Goal: Consume media (video, audio): Consume media (video, audio)

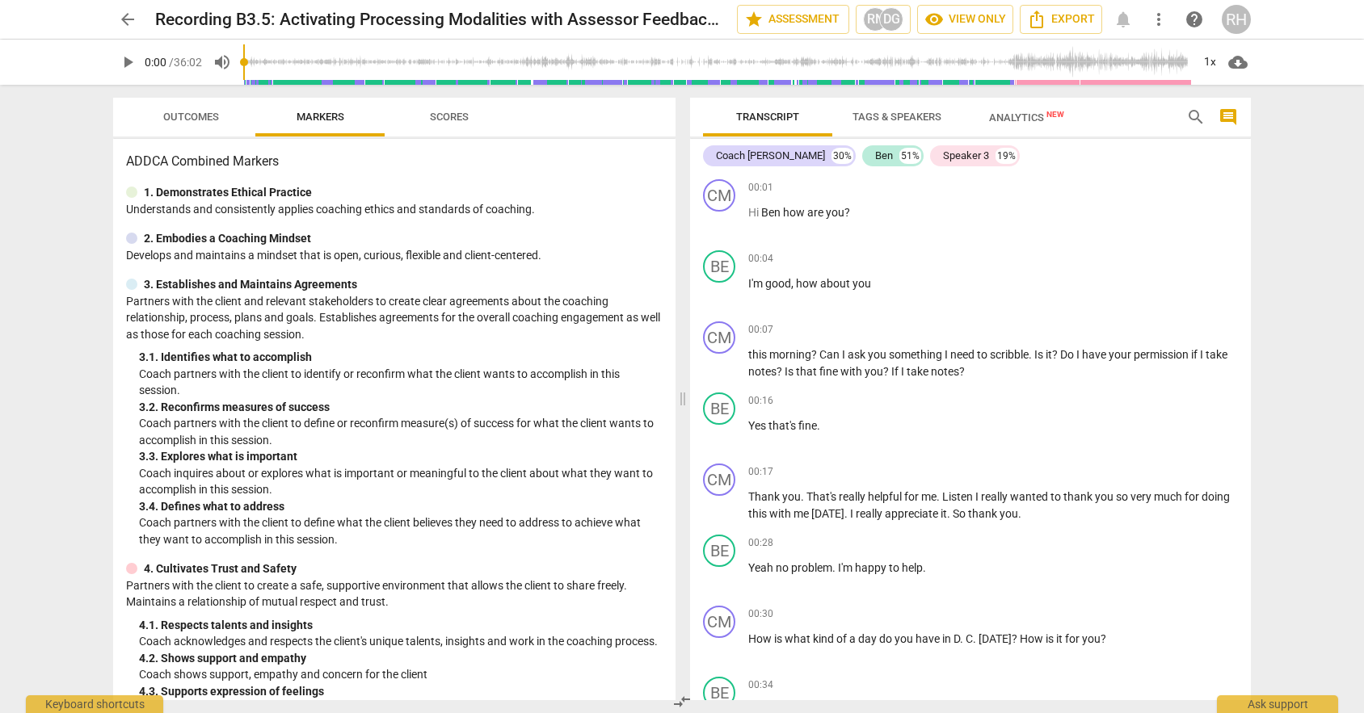
click at [129, 62] on span "play_arrow" at bounding box center [127, 62] width 19 height 19
click at [734, 267] on div "BE" at bounding box center [719, 266] width 32 height 32
click at [129, 58] on span "play_arrow" at bounding box center [127, 62] width 19 height 19
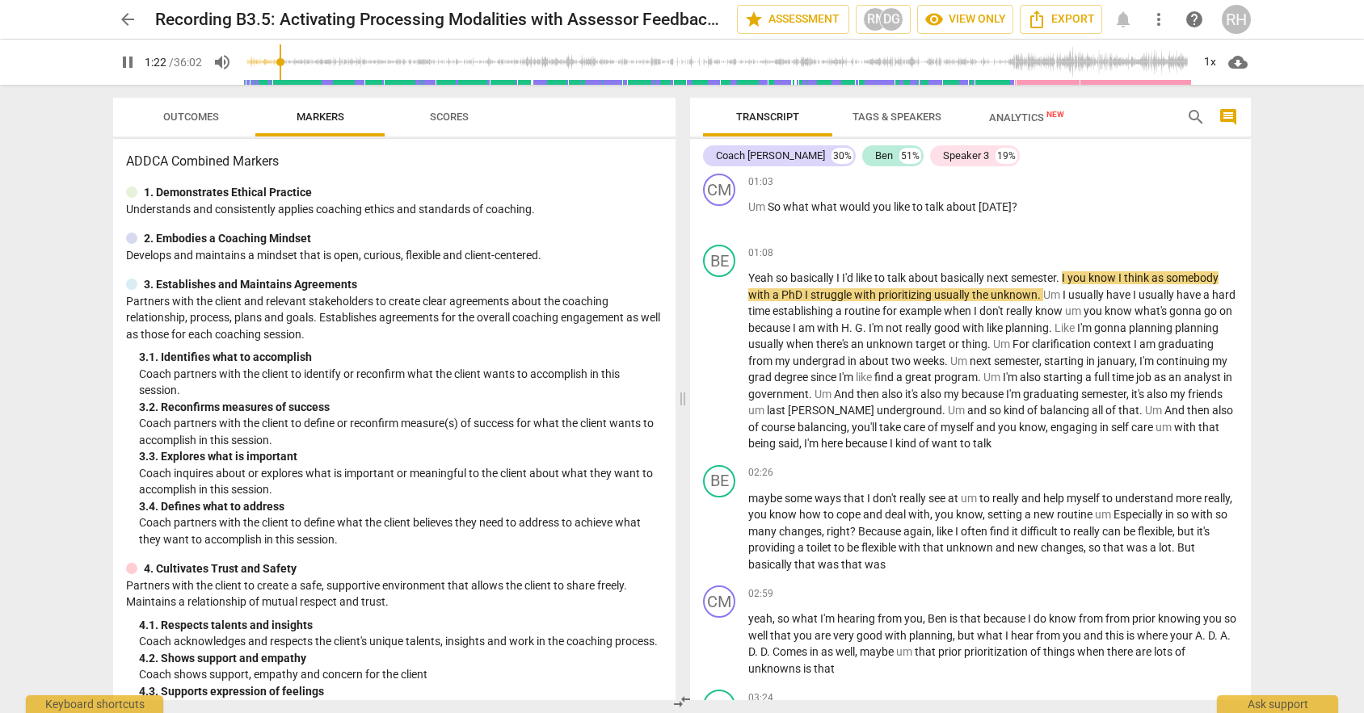
scroll to position [753, 0]
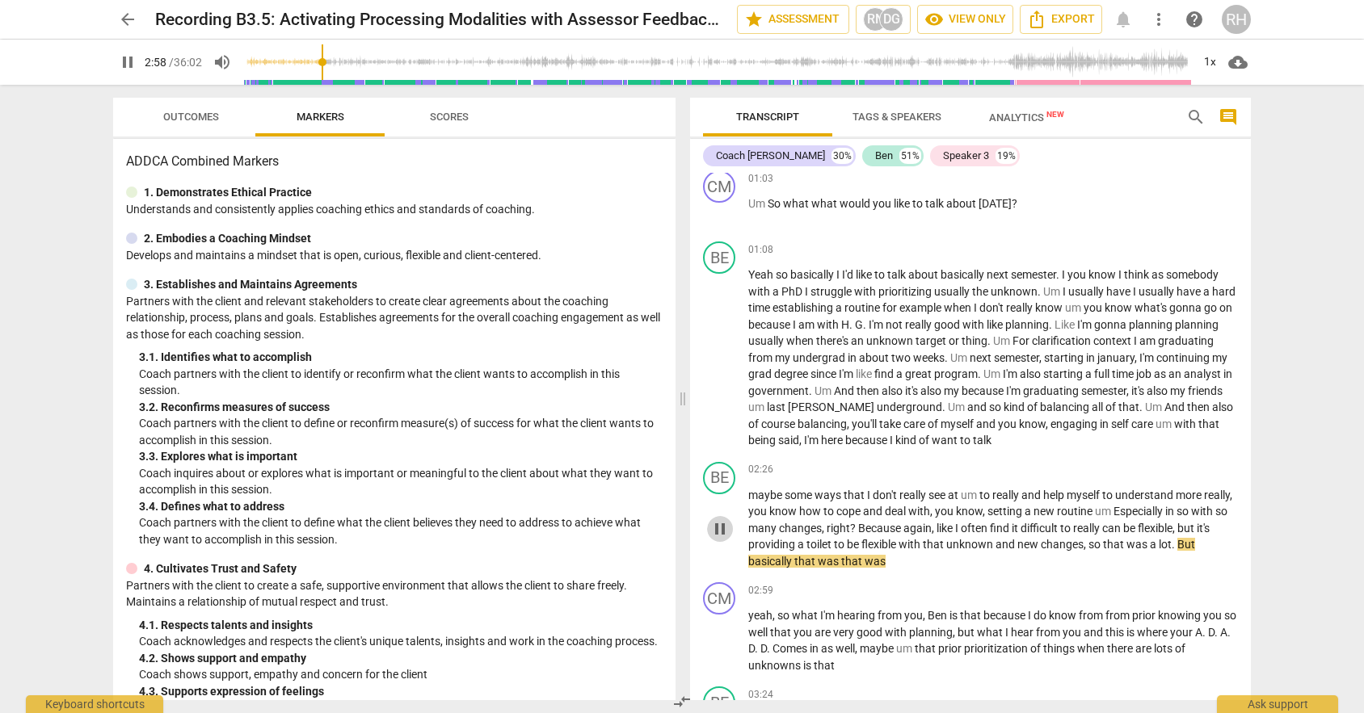
click at [722, 533] on span "pause" at bounding box center [719, 528] width 19 height 19
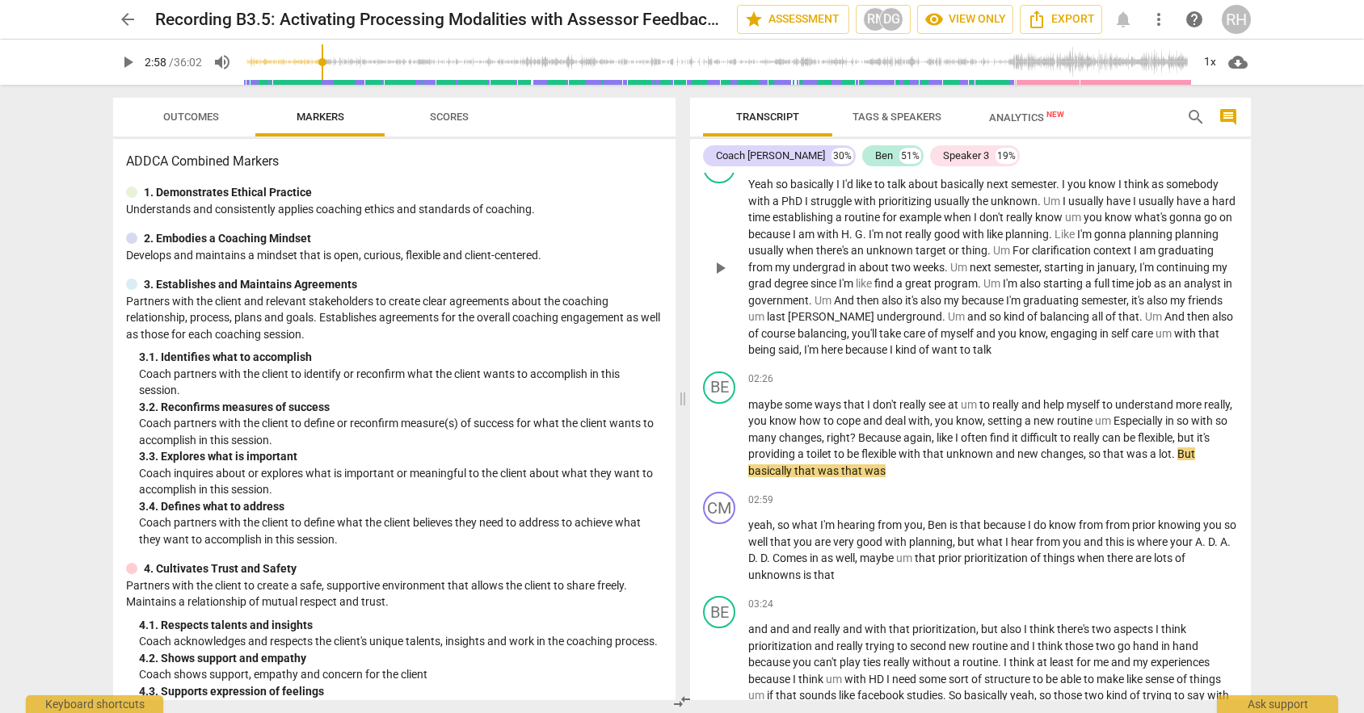
scroll to position [849, 0]
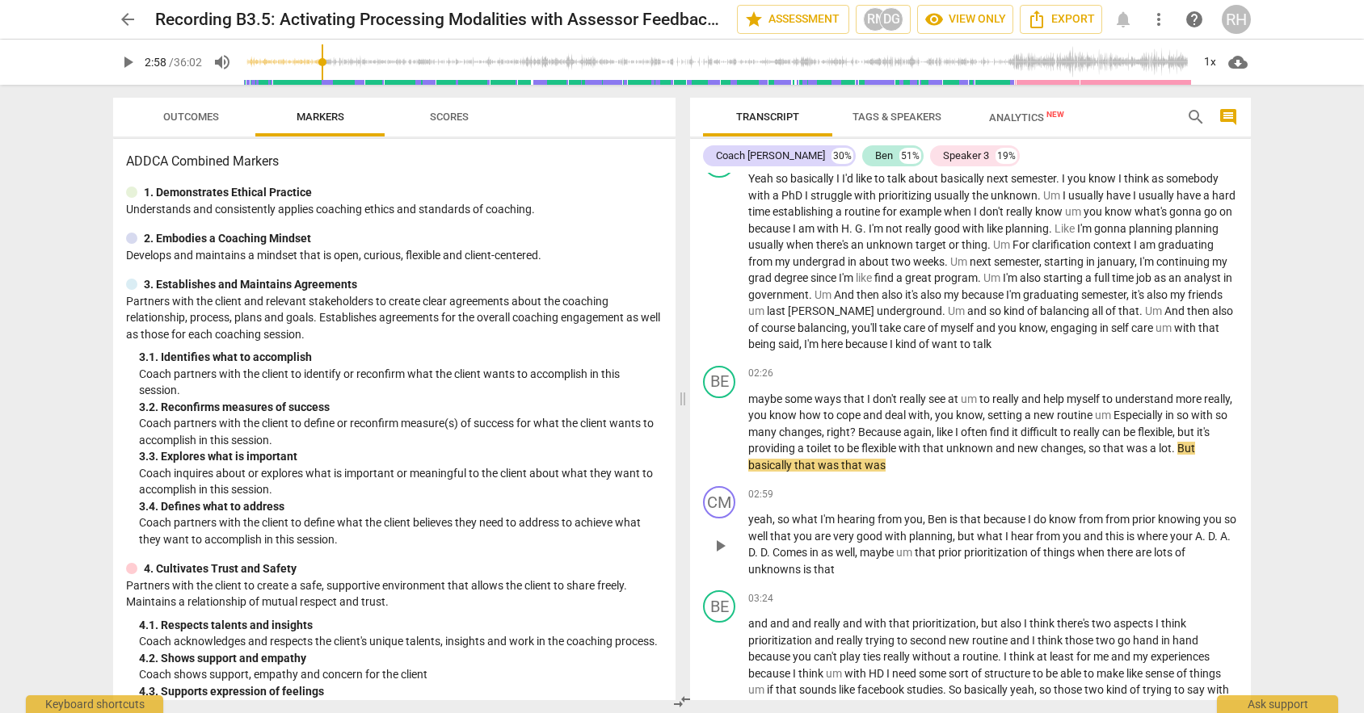
click at [720, 544] on span "play_arrow" at bounding box center [719, 545] width 19 height 19
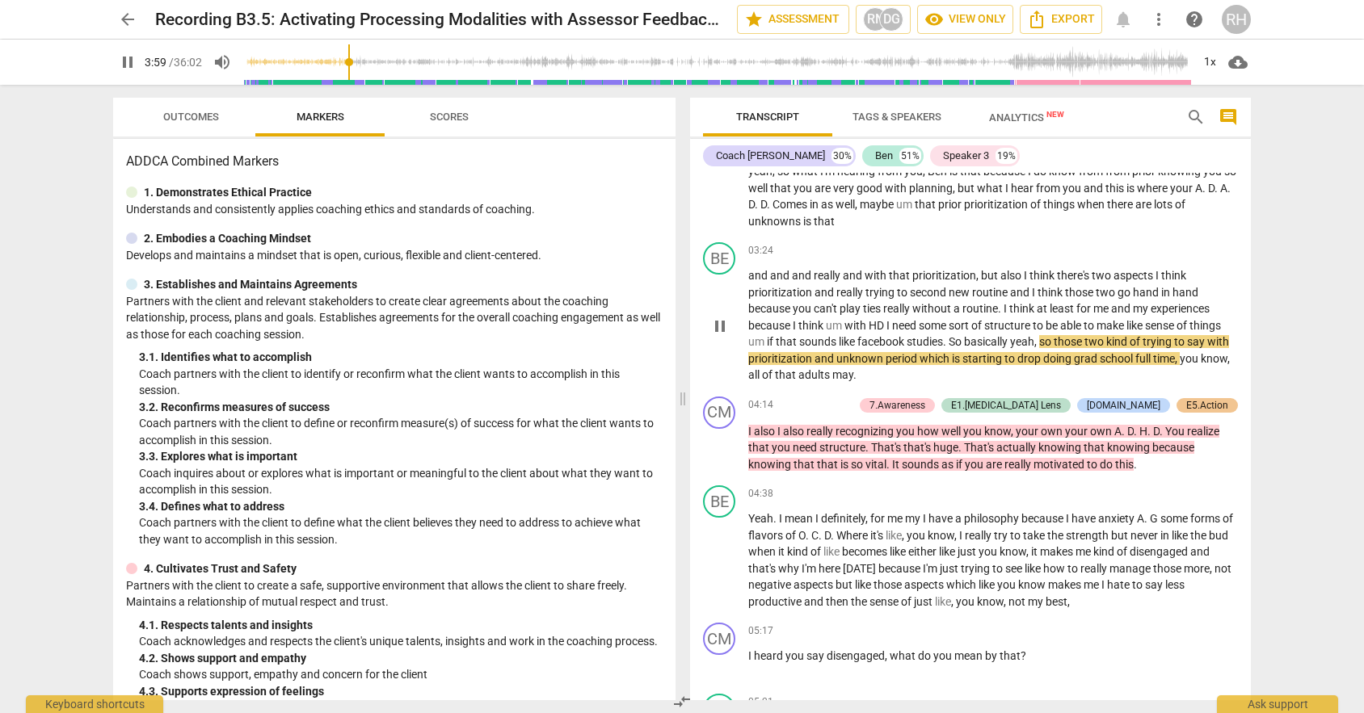
scroll to position [1202, 0]
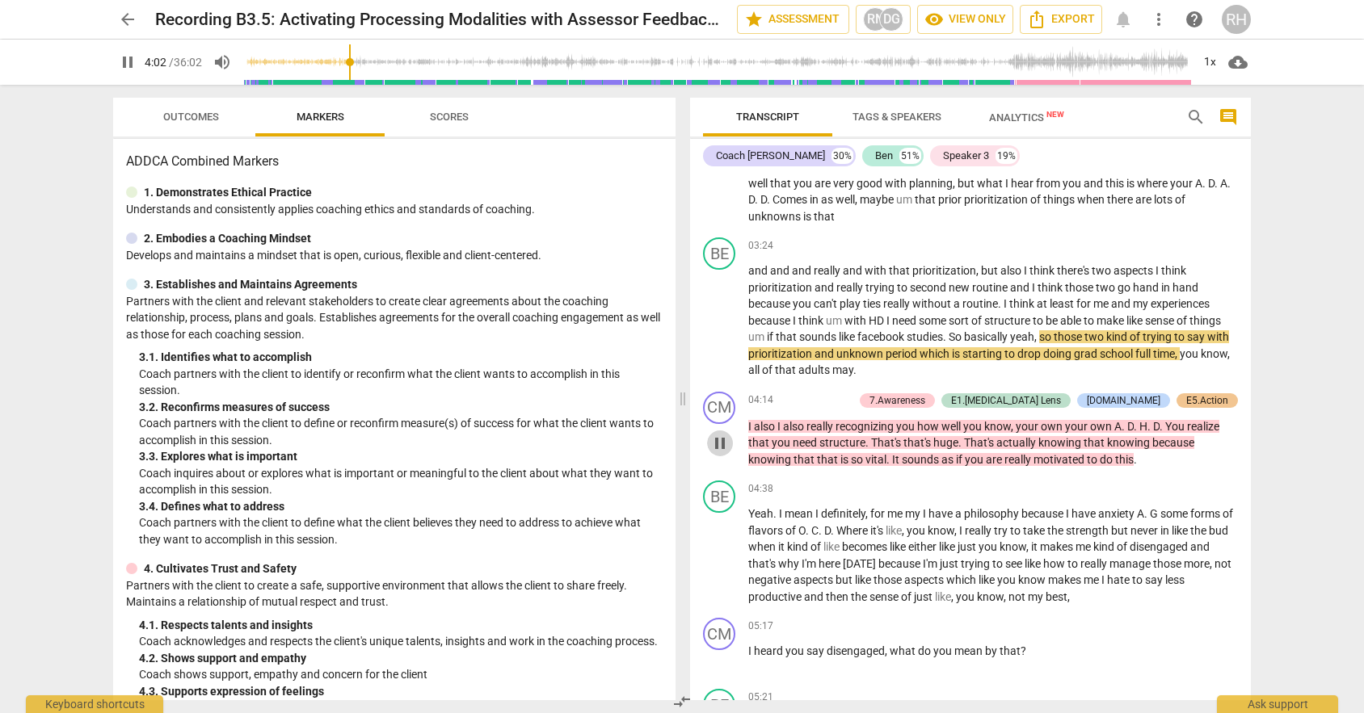
click at [723, 444] on span "pause" at bounding box center [719, 443] width 19 height 19
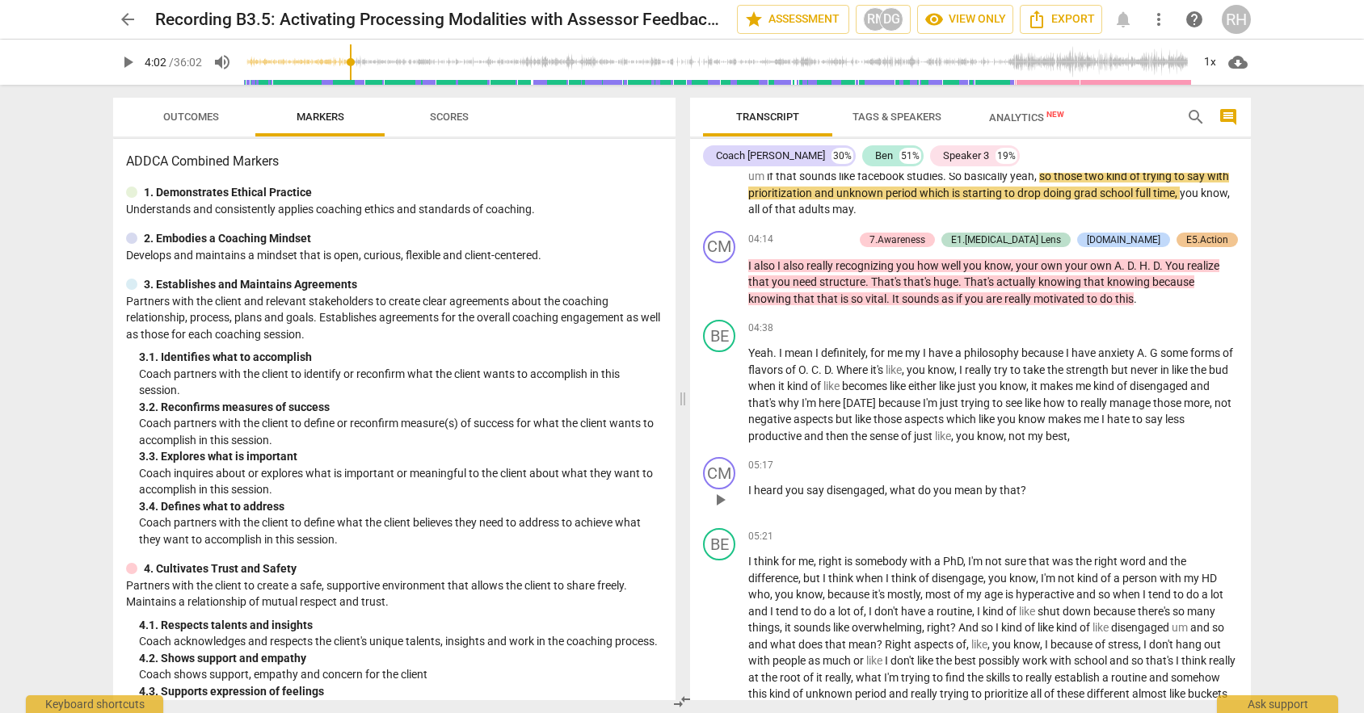
scroll to position [1365, 0]
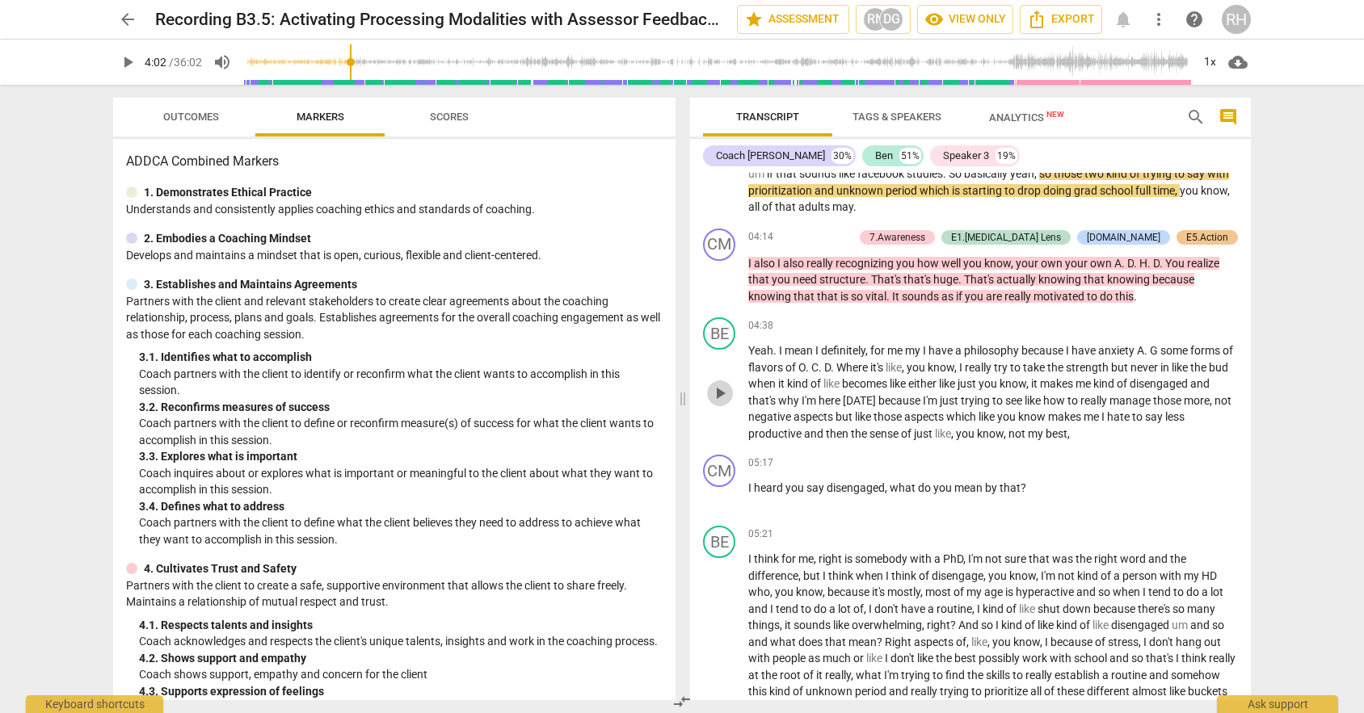
click at [710, 388] on span "play_arrow" at bounding box center [719, 393] width 19 height 19
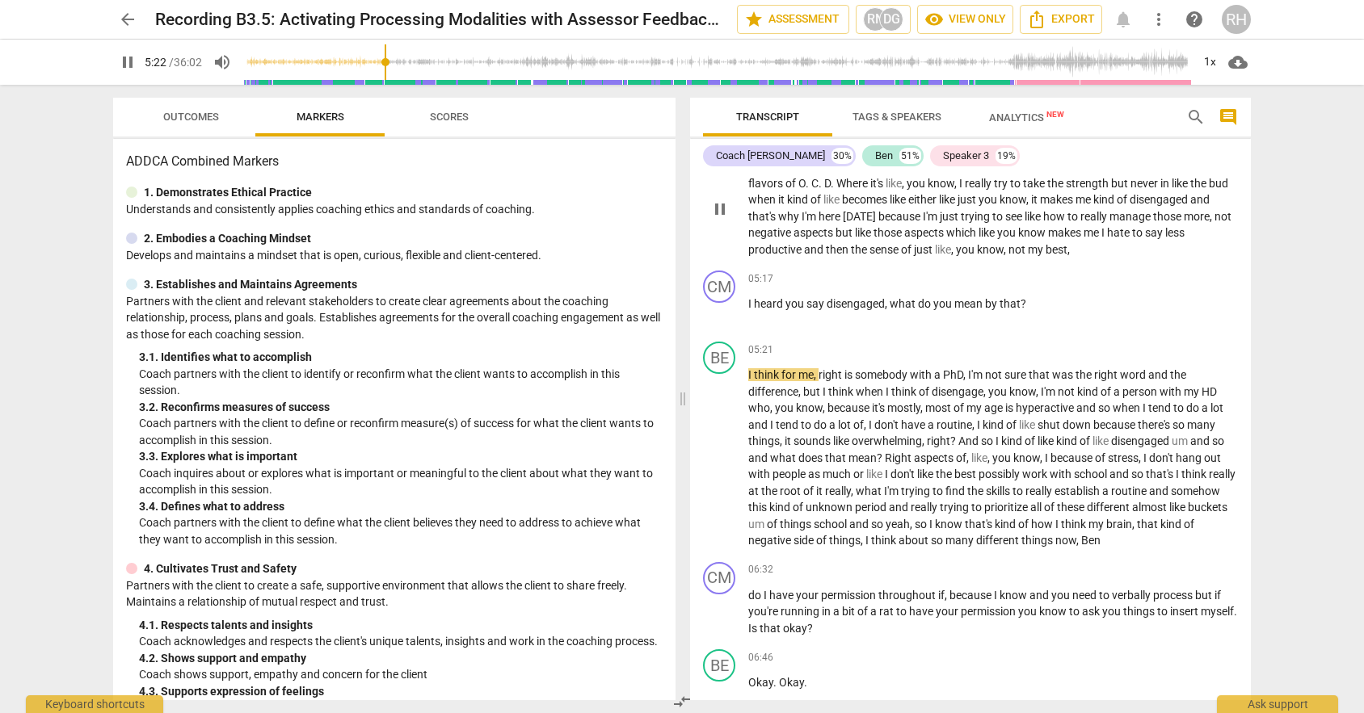
scroll to position [1555, 0]
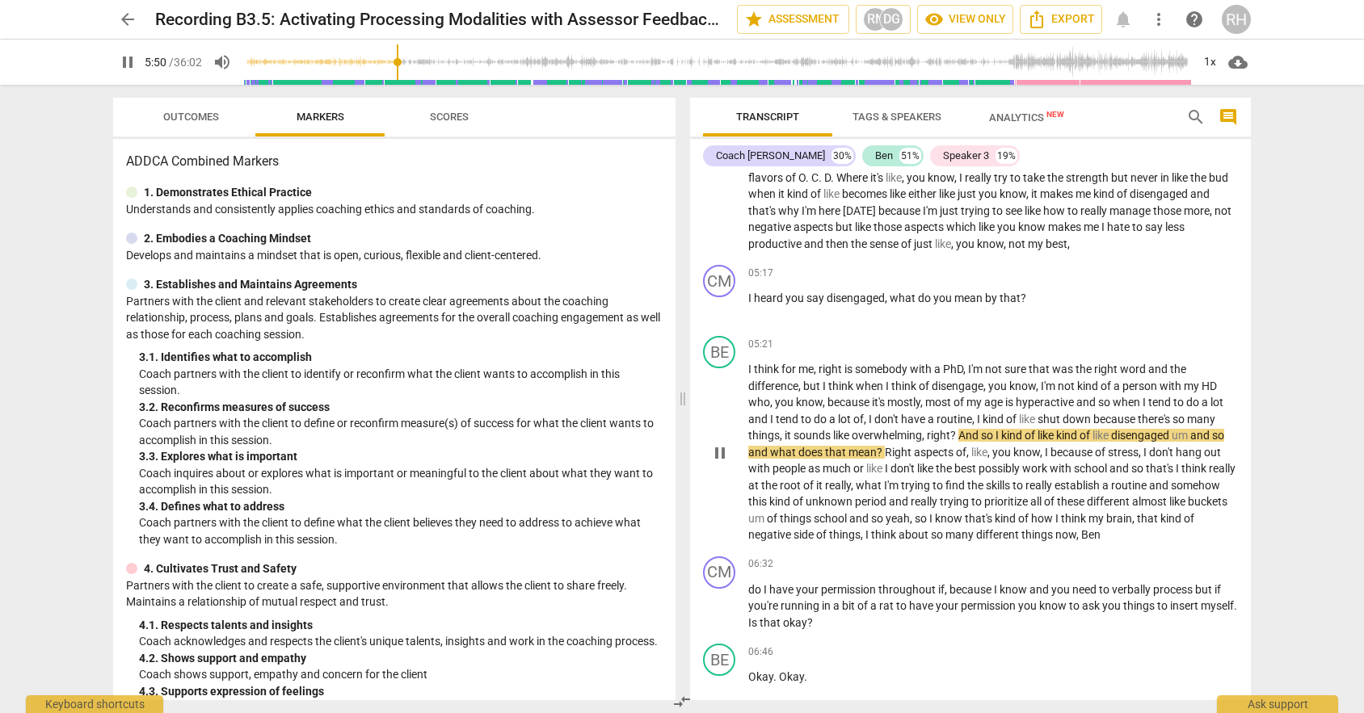
click at [724, 448] on span "pause" at bounding box center [719, 453] width 19 height 19
click at [724, 448] on span "play_arrow" at bounding box center [719, 453] width 19 height 19
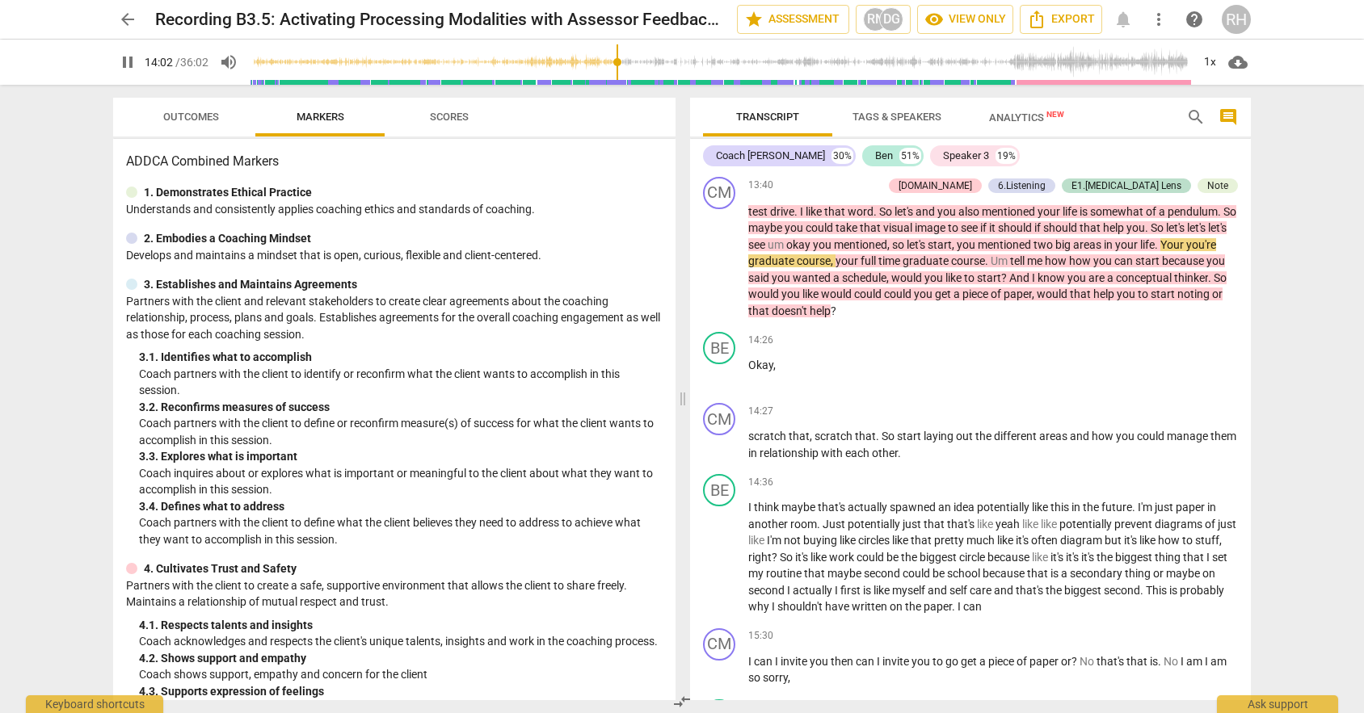
scroll to position [3858, 0]
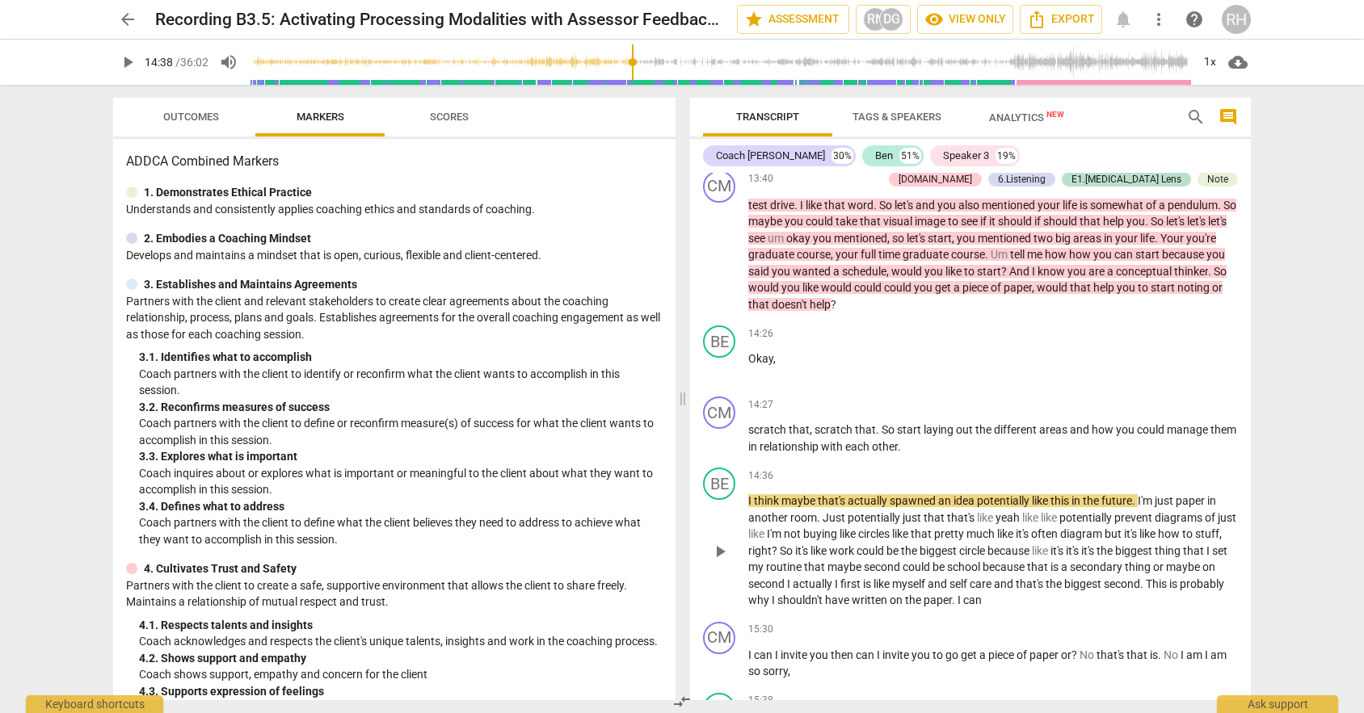
click at [725, 561] on span "play_arrow" at bounding box center [719, 551] width 19 height 19
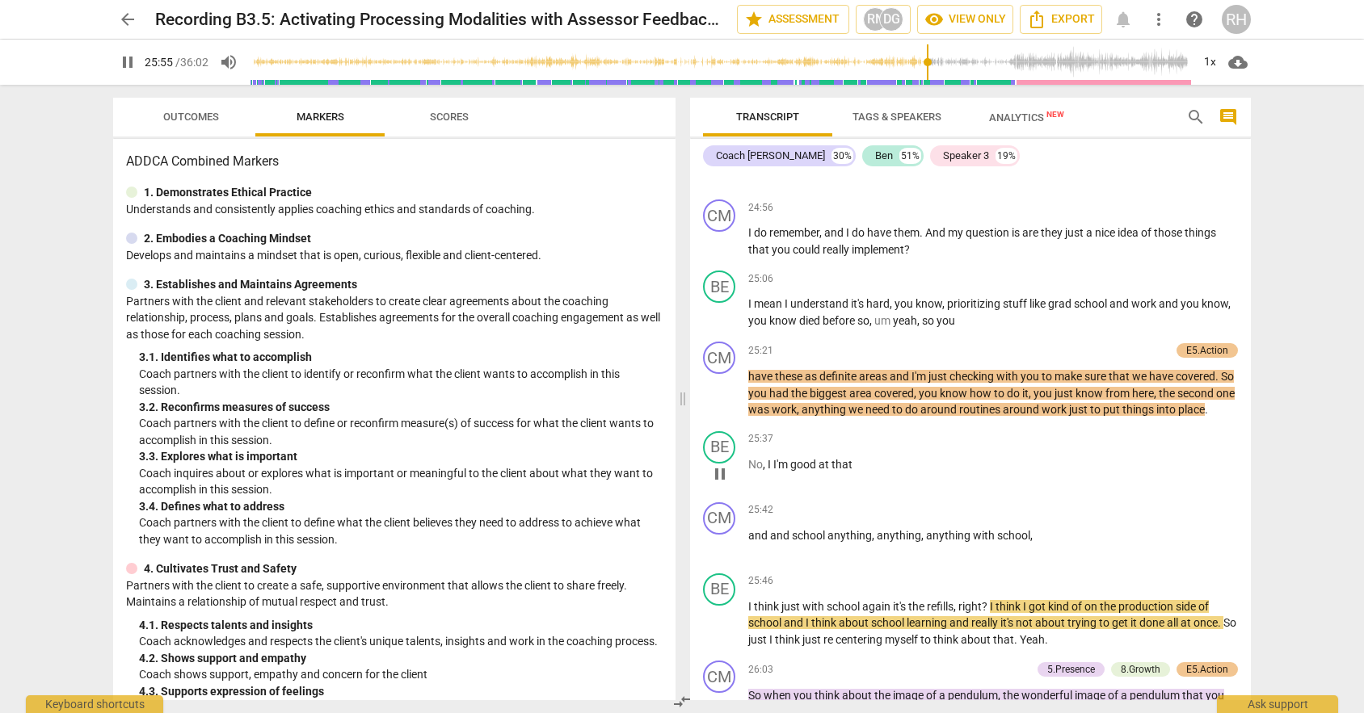
scroll to position [6921, 0]
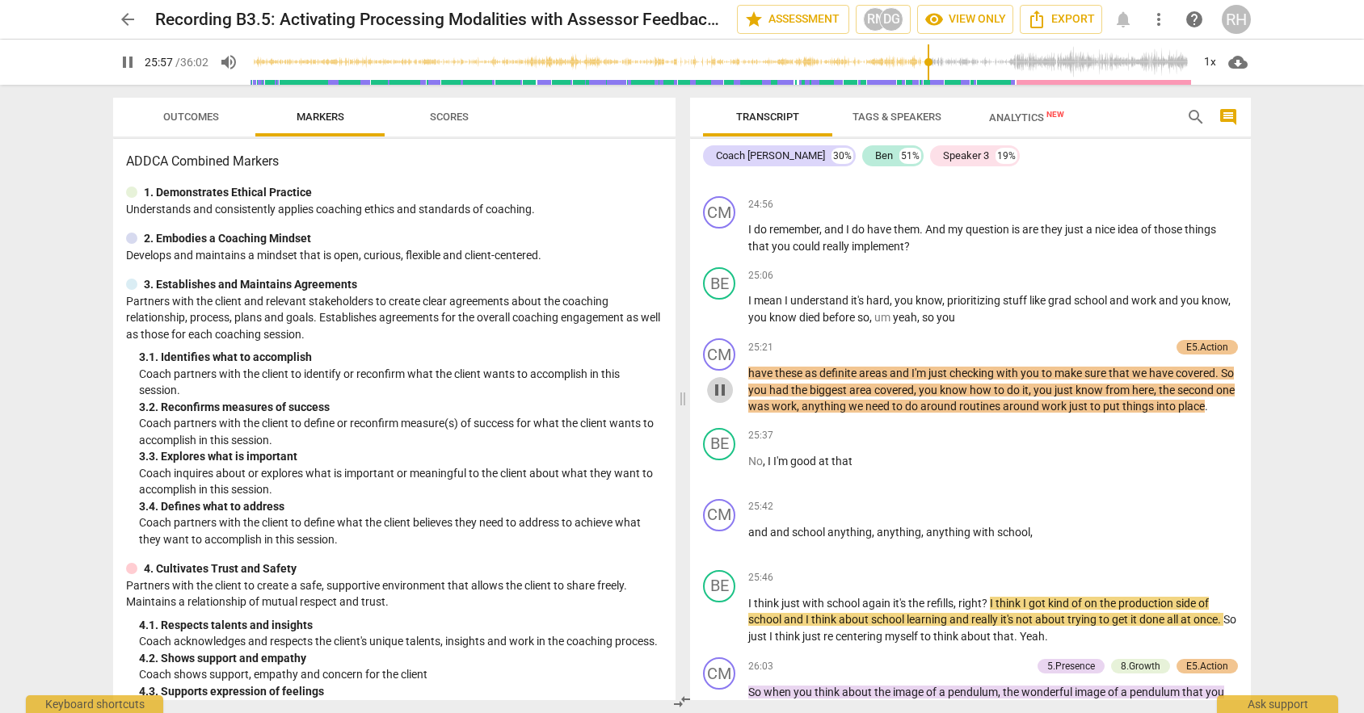
click at [719, 400] on span "pause" at bounding box center [719, 389] width 19 height 19
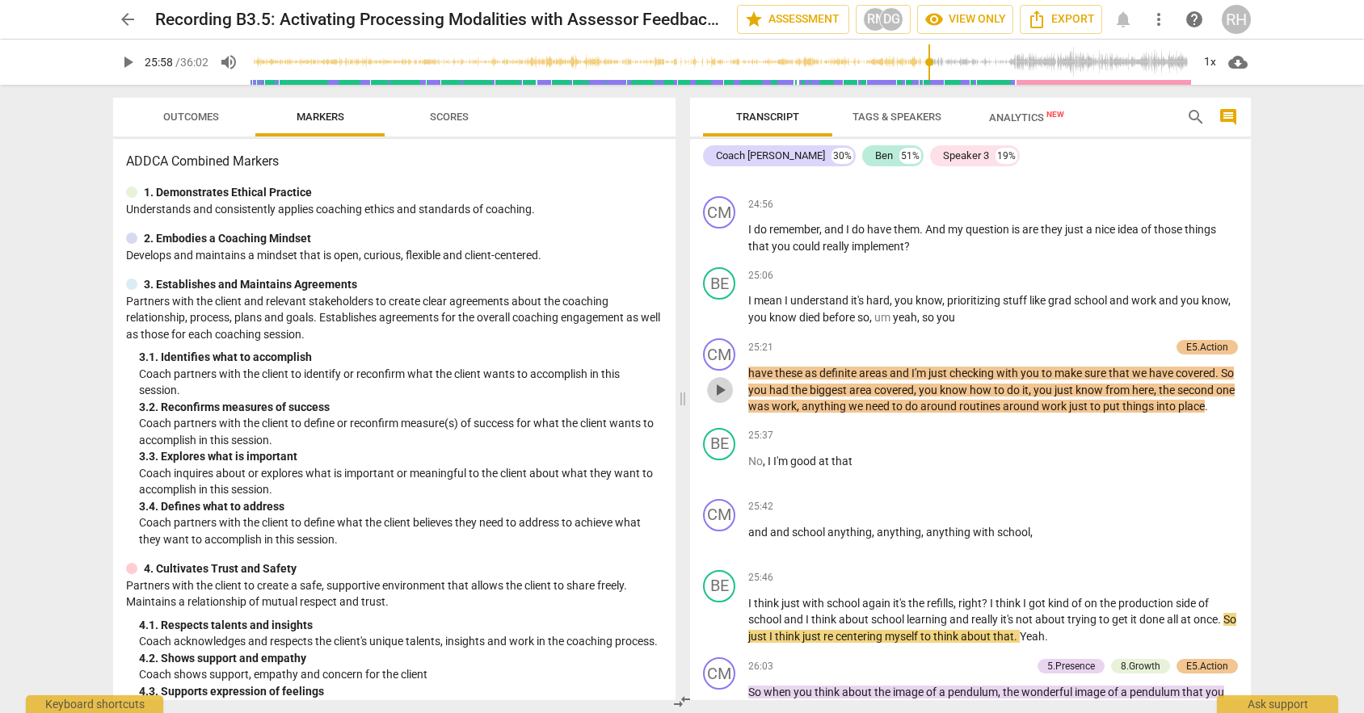
click at [719, 400] on span "play_arrow" at bounding box center [719, 389] width 19 height 19
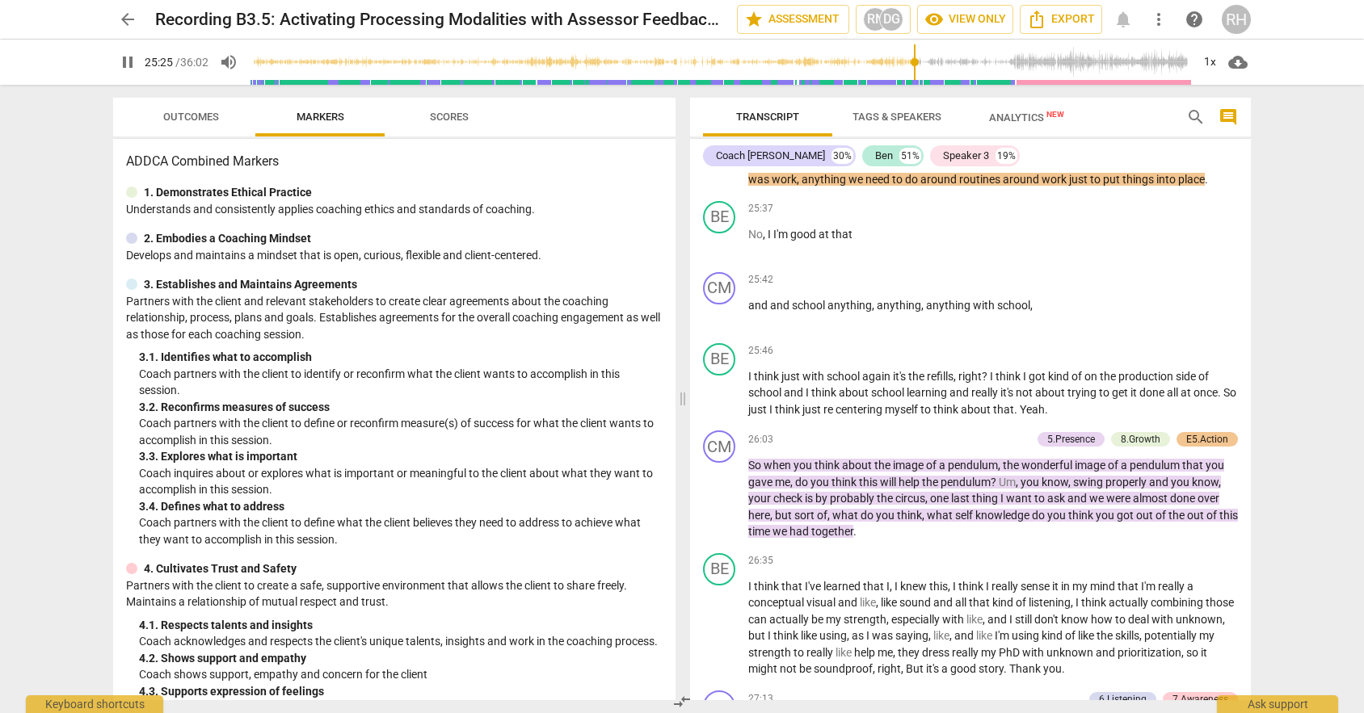
scroll to position [7151, 0]
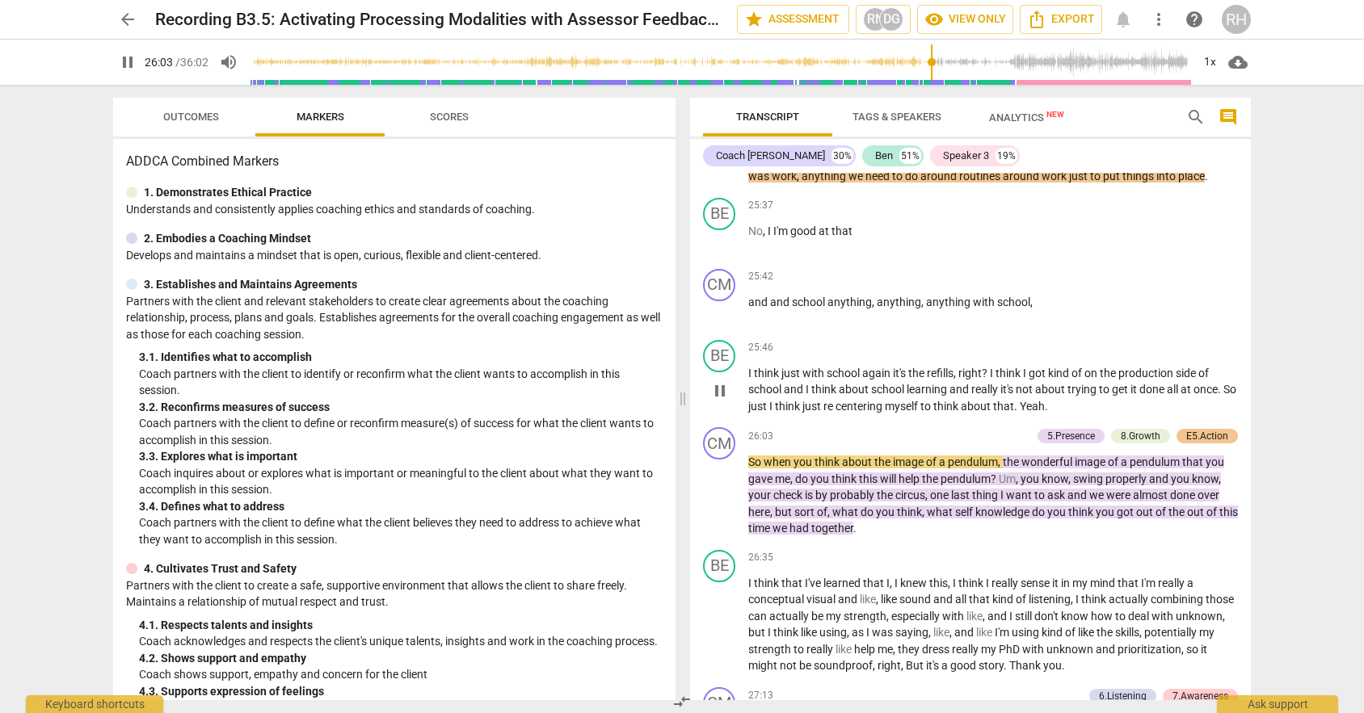
click at [713, 401] on span "pause" at bounding box center [719, 390] width 19 height 19
click at [713, 401] on span "play_arrow" at bounding box center [719, 390] width 19 height 19
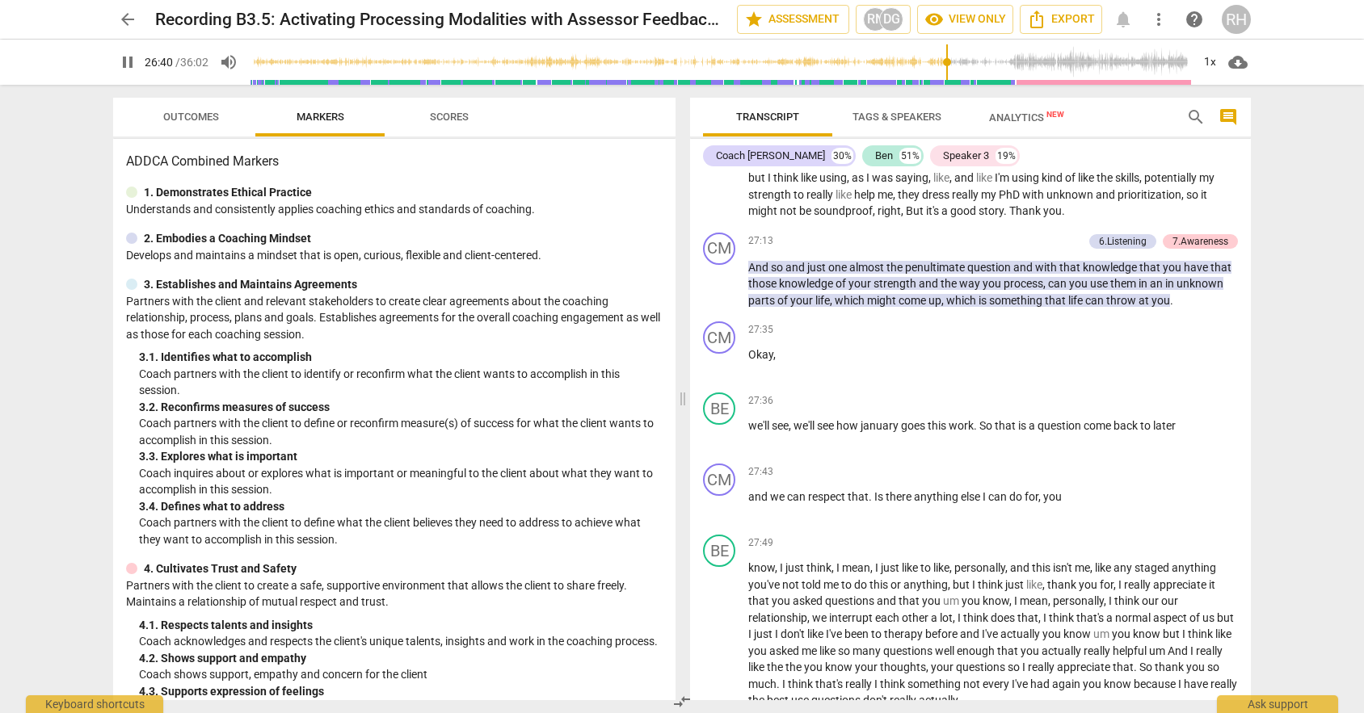
scroll to position [7607, 0]
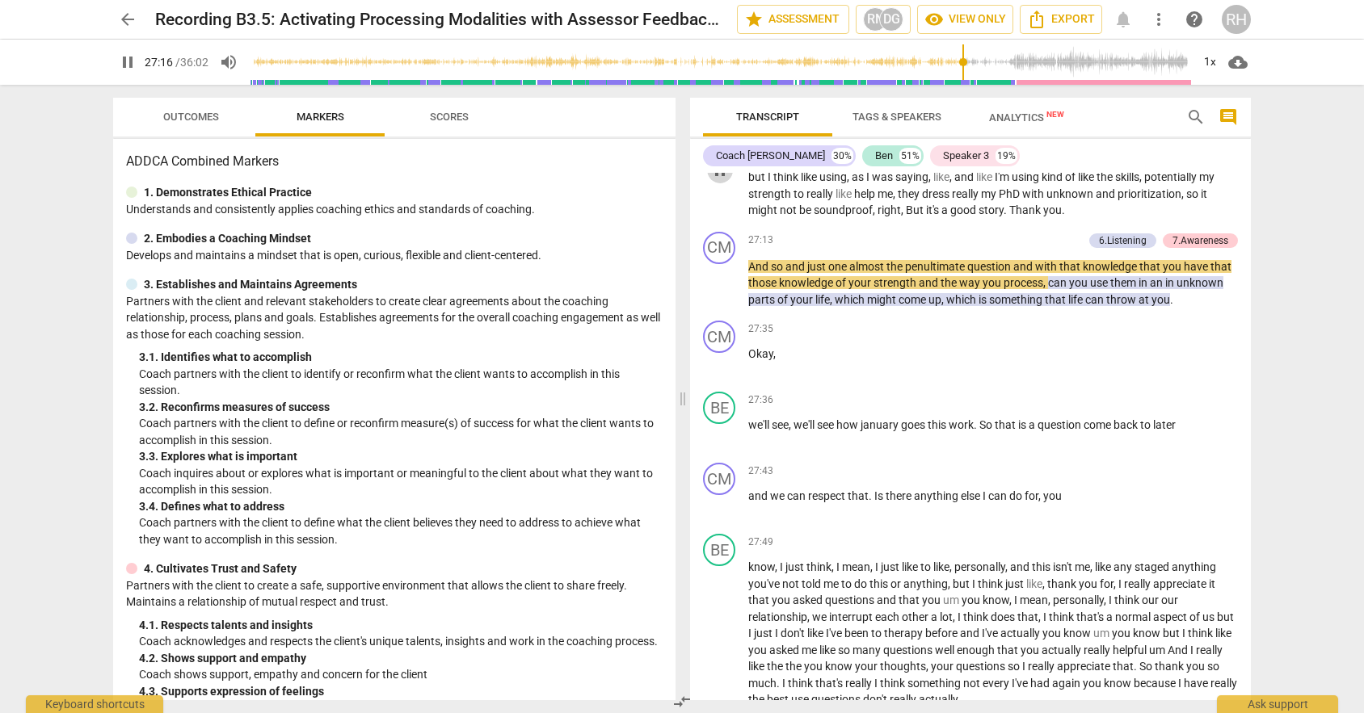
click at [721, 180] on span "pause" at bounding box center [719, 170] width 19 height 19
click at [721, 180] on span "play_arrow" at bounding box center [719, 170] width 19 height 19
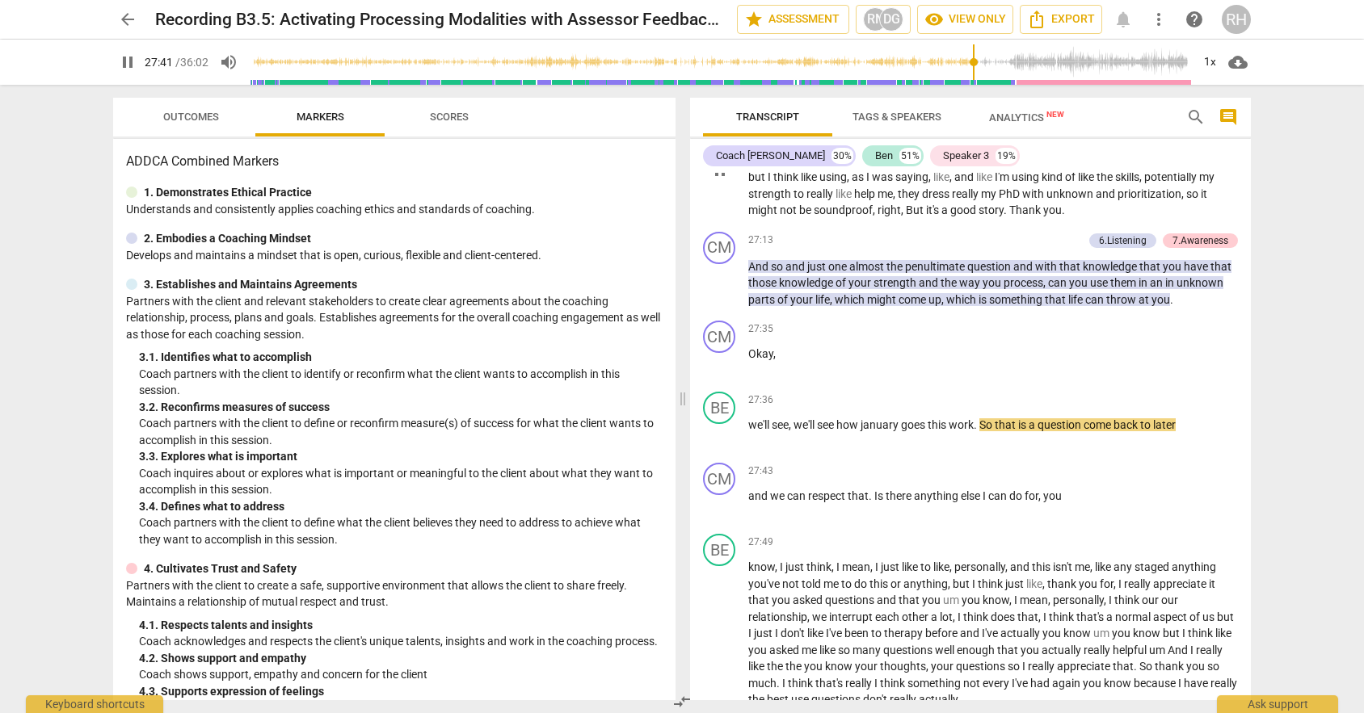
click at [721, 180] on span "pause" at bounding box center [719, 170] width 19 height 19
click at [721, 180] on span "play_arrow" at bounding box center [719, 170] width 19 height 19
click at [721, 180] on span "pause" at bounding box center [719, 170] width 19 height 19
click at [718, 373] on span "play_arrow" at bounding box center [719, 363] width 19 height 19
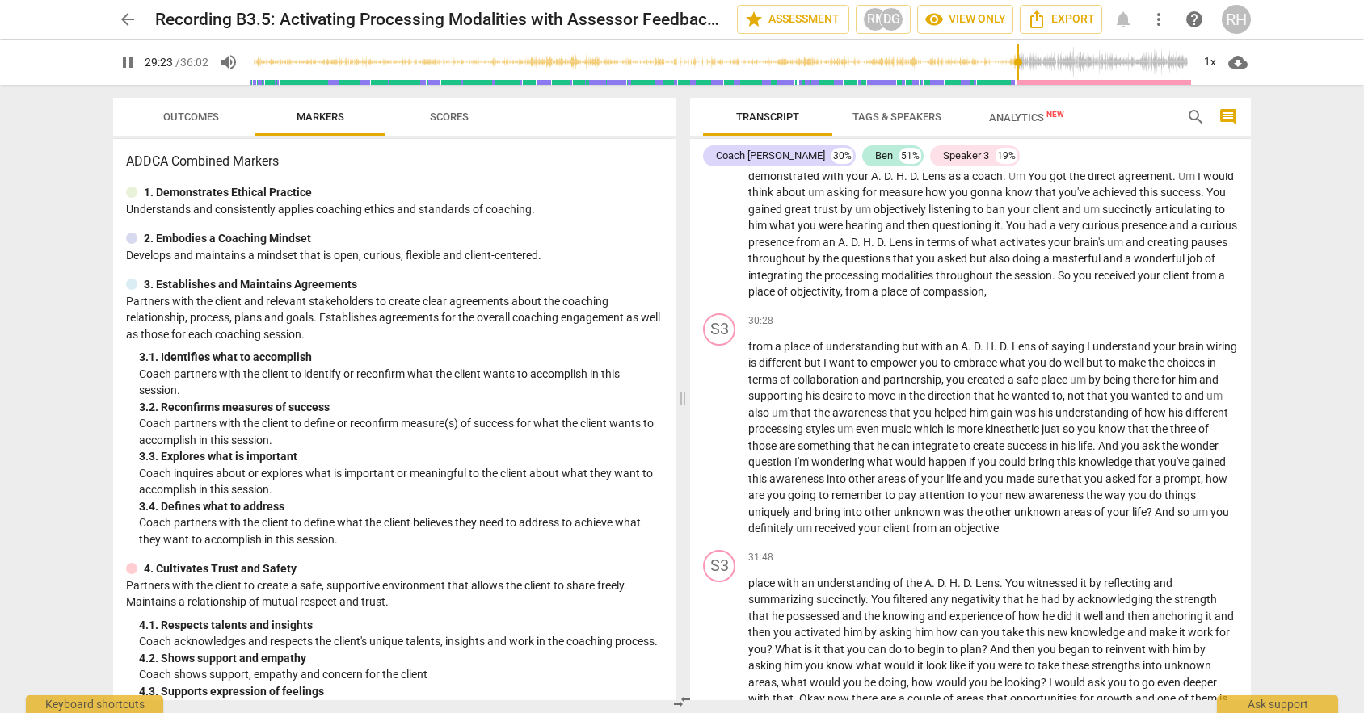
scroll to position [8466, 0]
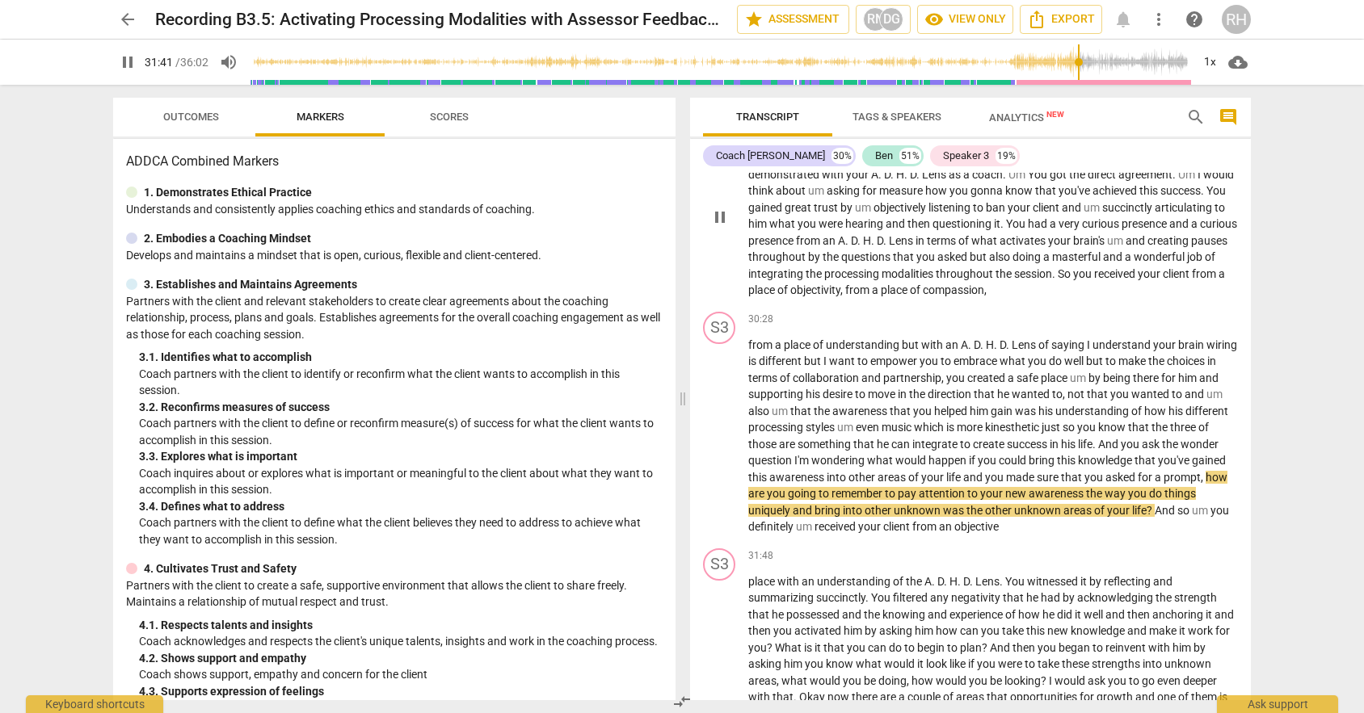
click at [721, 294] on div "play_arrow pause" at bounding box center [727, 217] width 41 height 153
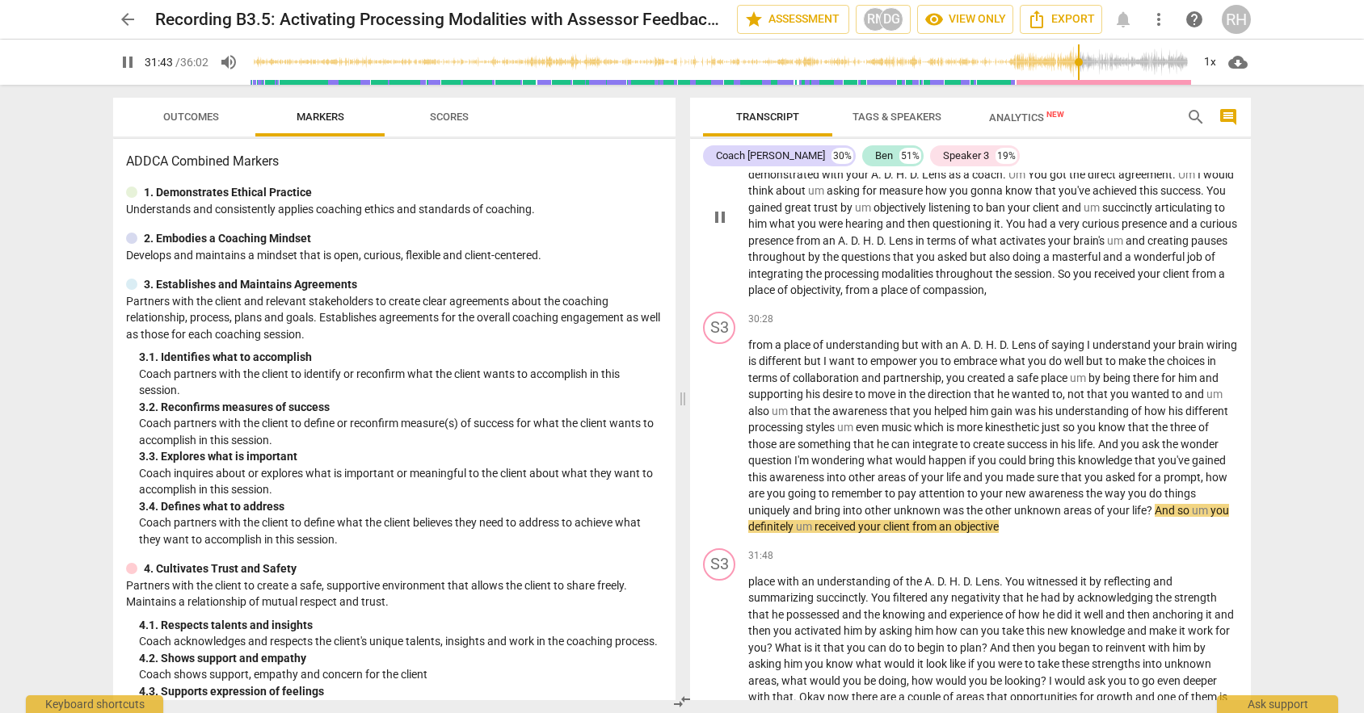
click at [934, 247] on span "terms" at bounding box center [943, 240] width 32 height 13
click at [719, 486] on div "play_arrow pause" at bounding box center [727, 437] width 41 height 187
click at [713, 294] on div "play_arrow pause" at bounding box center [727, 217] width 41 height 153
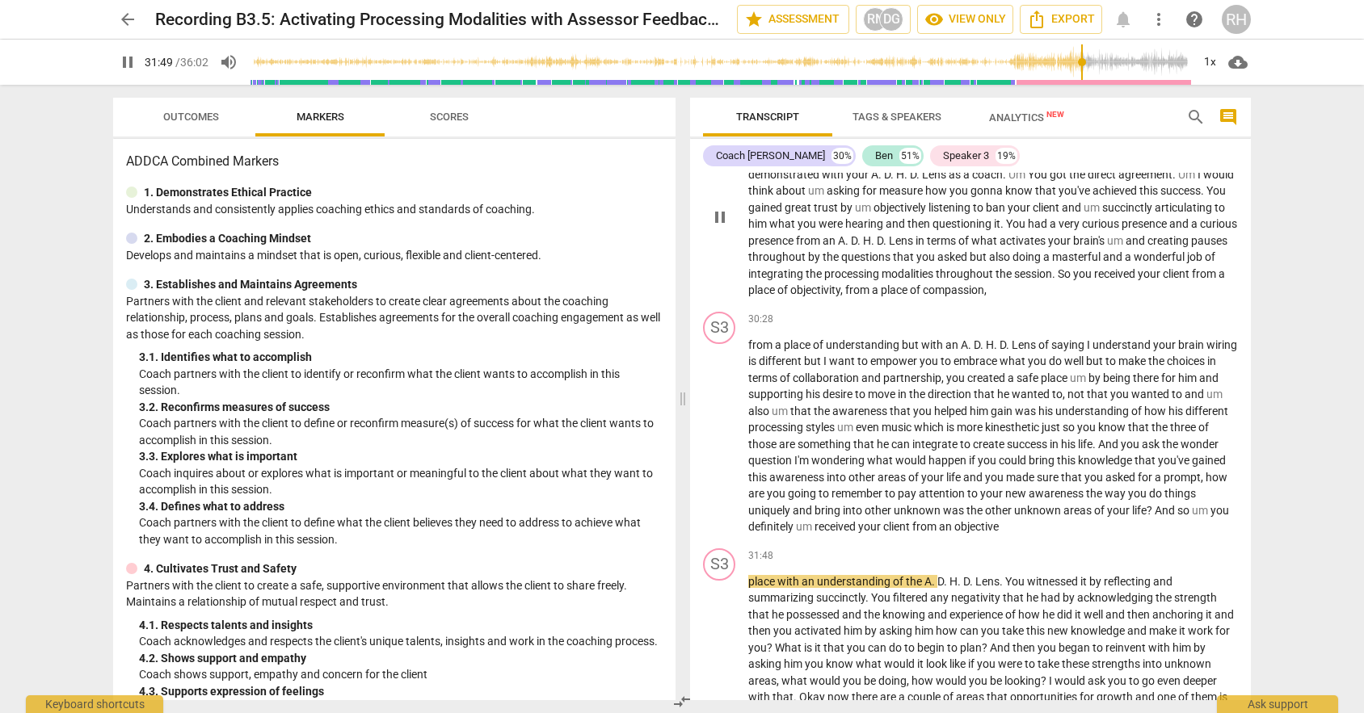
click at [726, 227] on span "pause" at bounding box center [719, 217] width 19 height 19
click at [726, 227] on span "play_arrow" at bounding box center [719, 217] width 19 height 19
click at [719, 447] on span "pause" at bounding box center [719, 436] width 19 height 19
click at [719, 447] on span "play_arrow" at bounding box center [719, 436] width 19 height 19
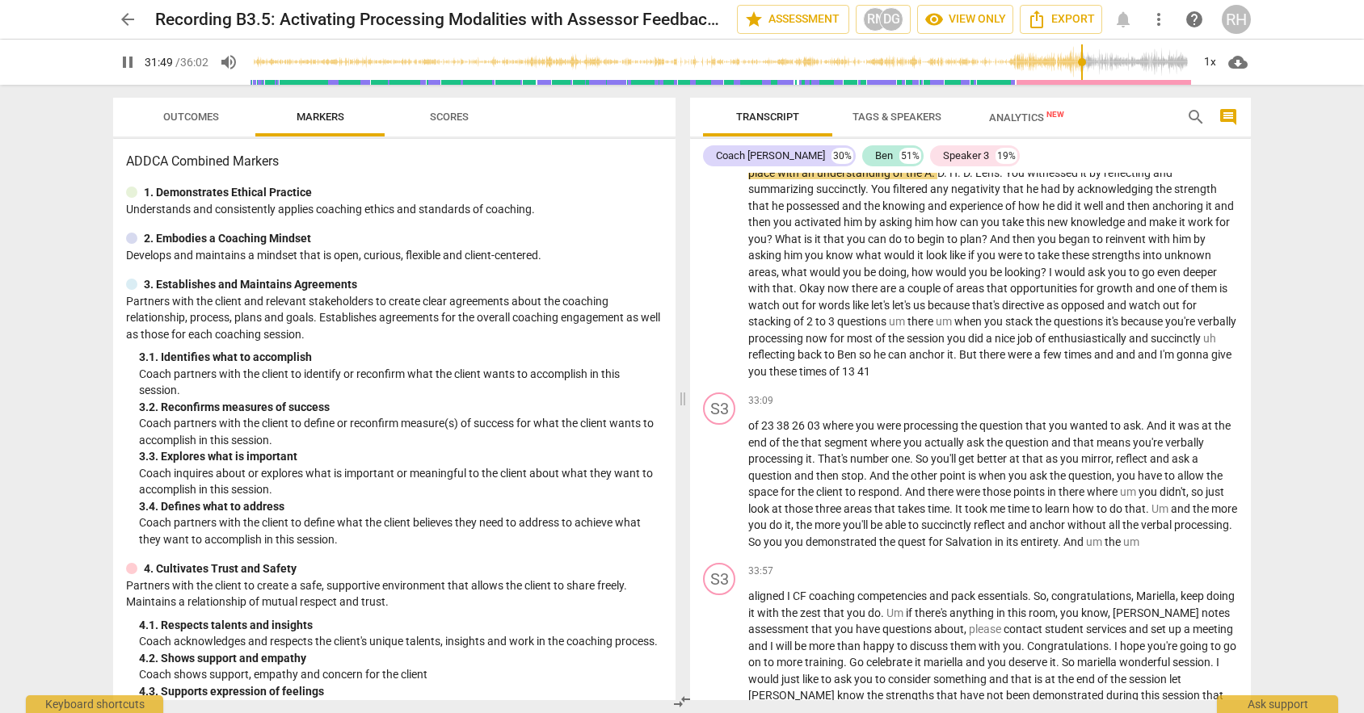
scroll to position [8877, 0]
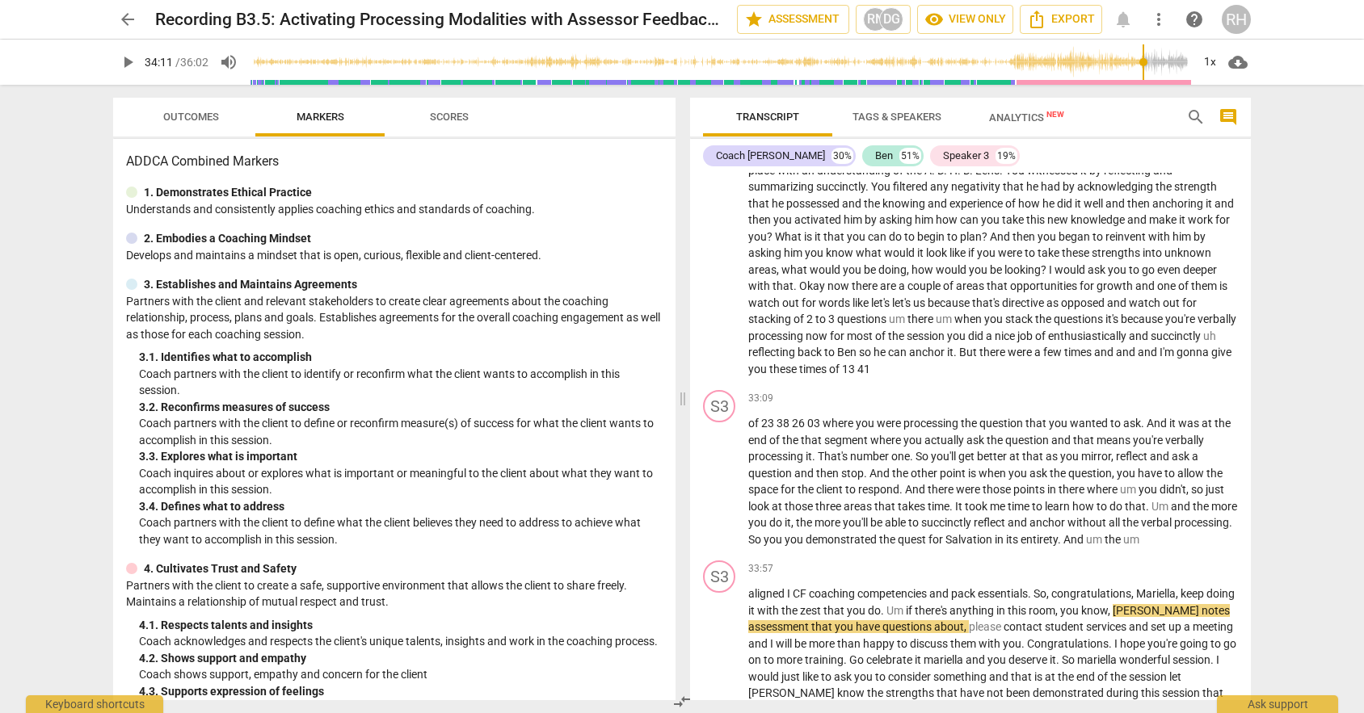
type input "2051"
